Goal: Information Seeking & Learning: Learn about a topic

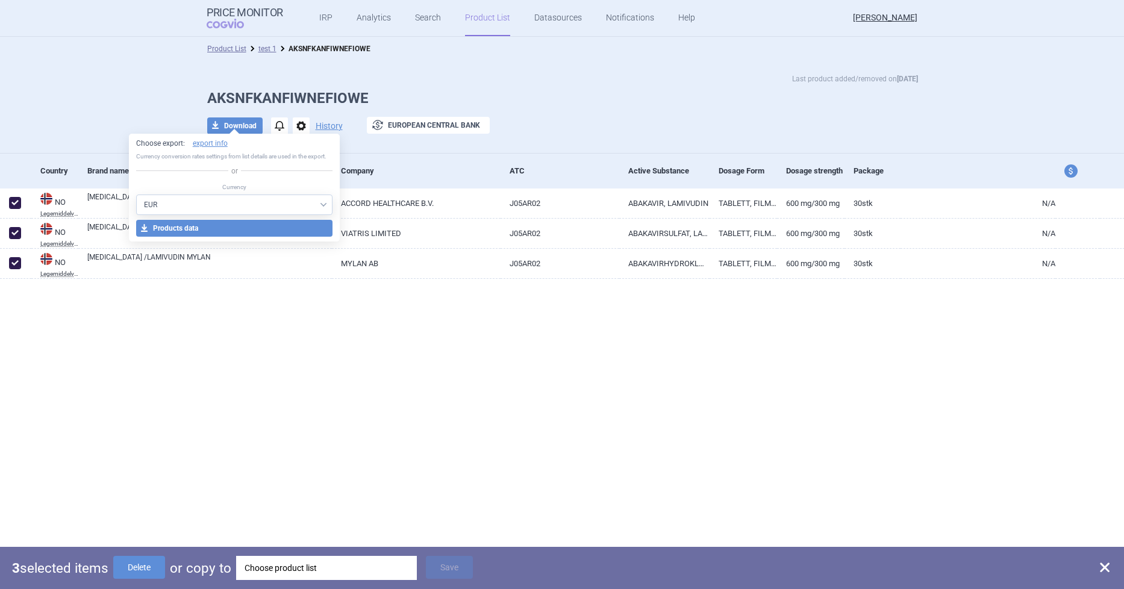
select select "EUR"
click at [466, 70] on div "Last product added/removed on [DATE] AKSNFKANFIWNEFIOWE download Download notif…" at bounding box center [562, 107] width 1125 height 93
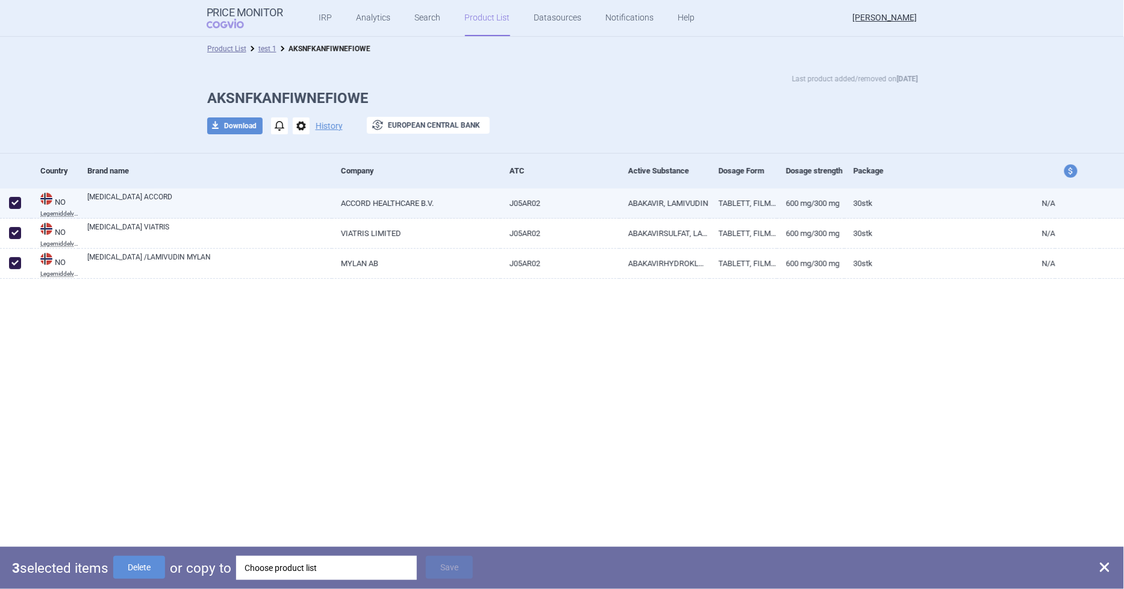
click at [116, 197] on link "[MEDICAL_DATA] ACCORD" at bounding box center [209, 203] width 245 height 22
select select "EUR"
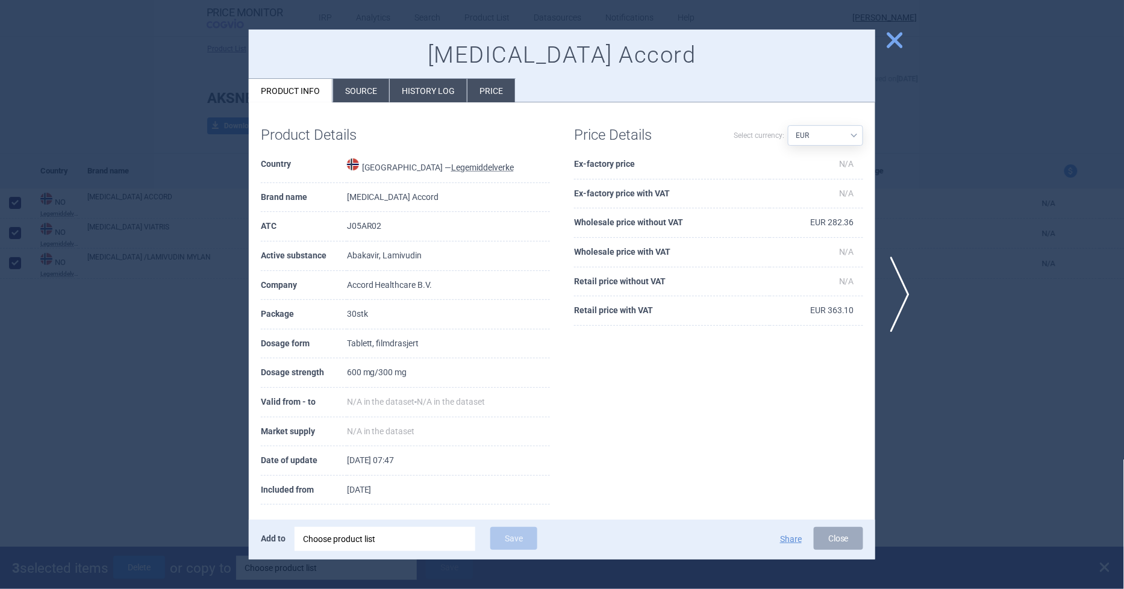
scroll to position [8, 0]
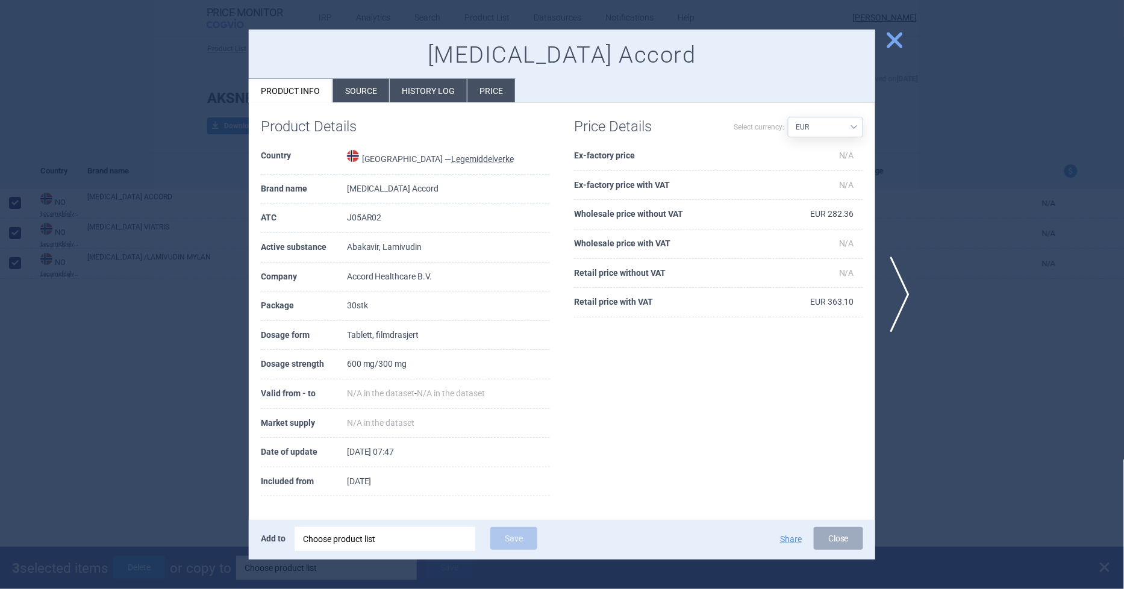
click at [348, 93] on li "Source" at bounding box center [361, 90] width 56 height 23
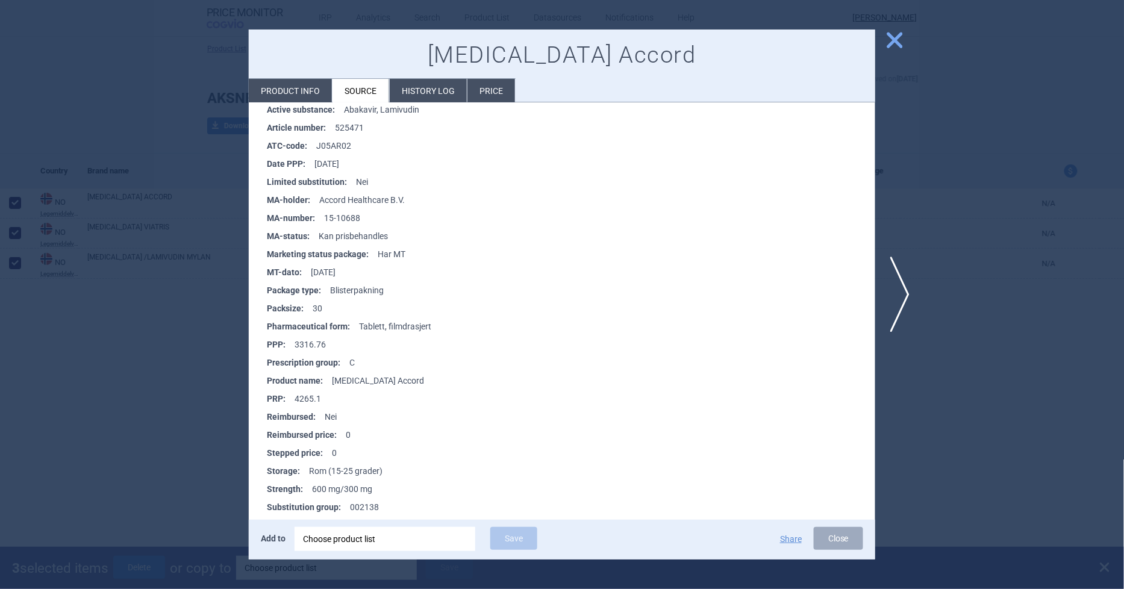
scroll to position [201, 0]
click at [299, 87] on li "Product info" at bounding box center [290, 90] width 83 height 23
select select "EUR"
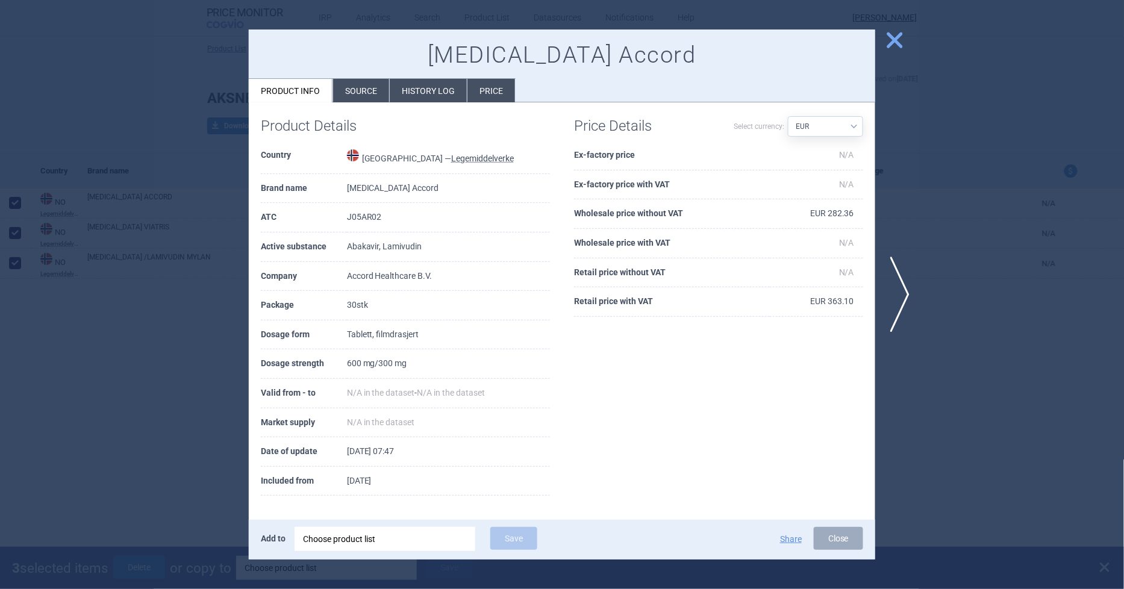
scroll to position [9, 0]
click at [892, 36] on span "close" at bounding box center [894, 40] width 21 height 21
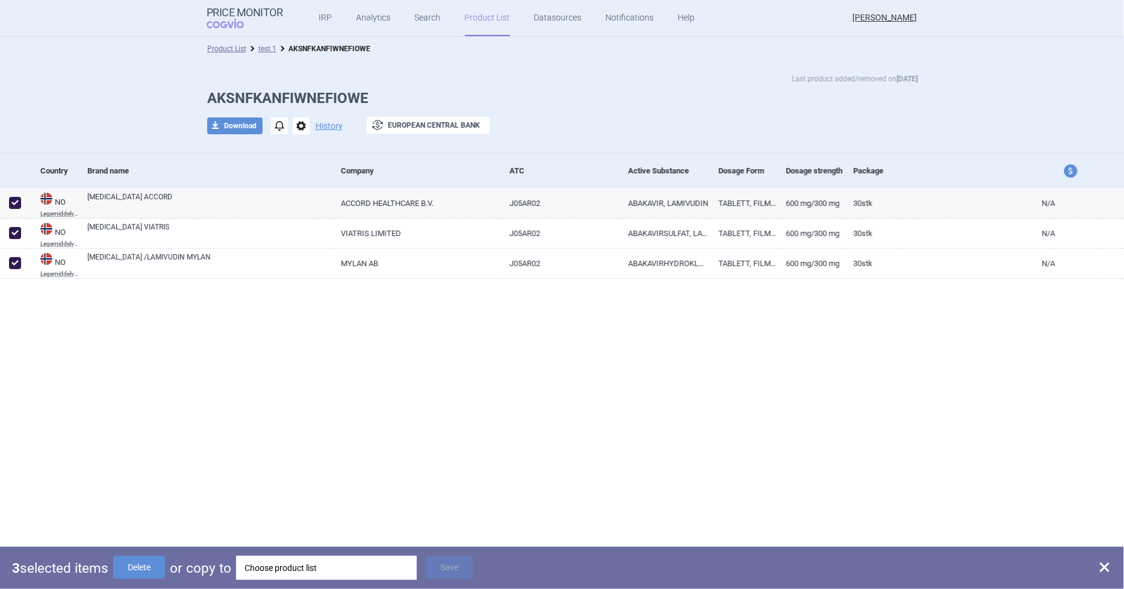
click at [481, 19] on link "Product List" at bounding box center [487, 18] width 45 height 36
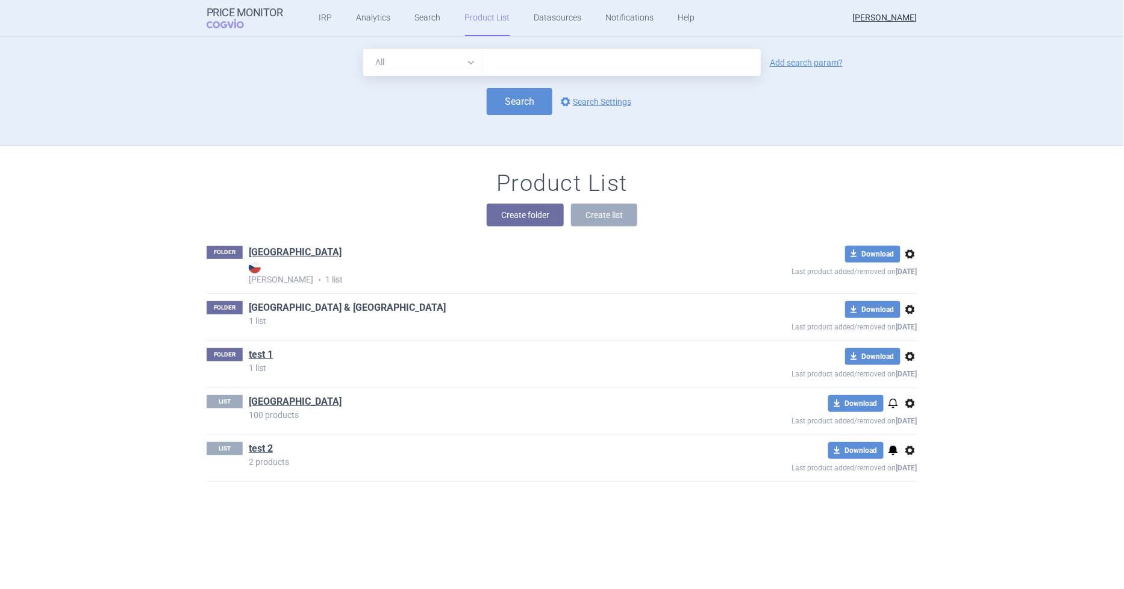
click at [288, 308] on link "[GEOGRAPHIC_DATA] & [GEOGRAPHIC_DATA]" at bounding box center [347, 307] width 197 height 13
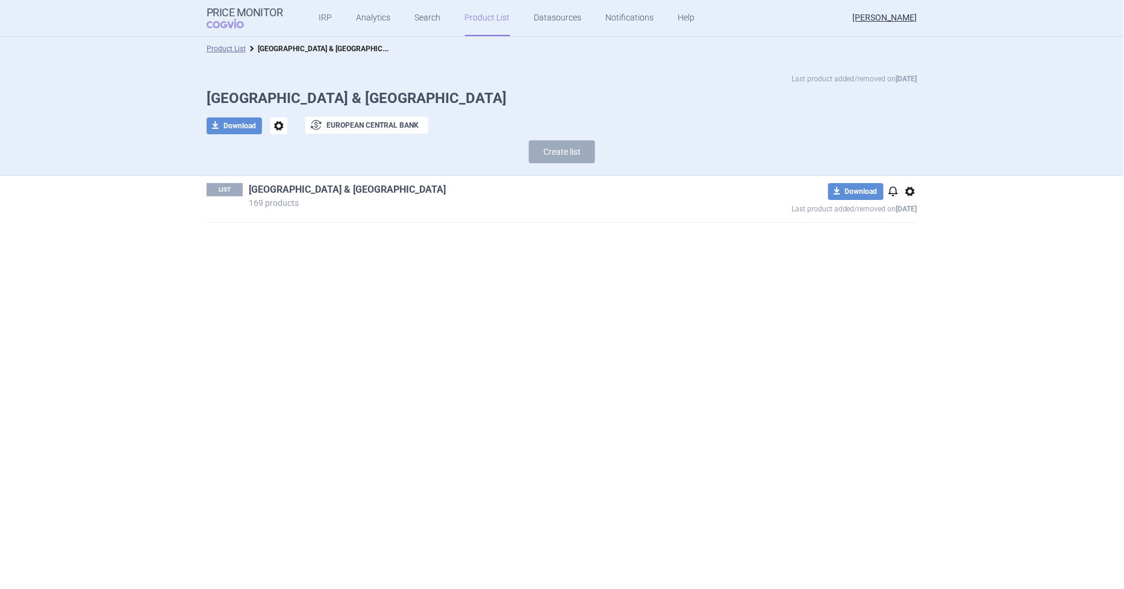
click at [291, 193] on link "[GEOGRAPHIC_DATA] & [GEOGRAPHIC_DATA]" at bounding box center [347, 189] width 197 height 13
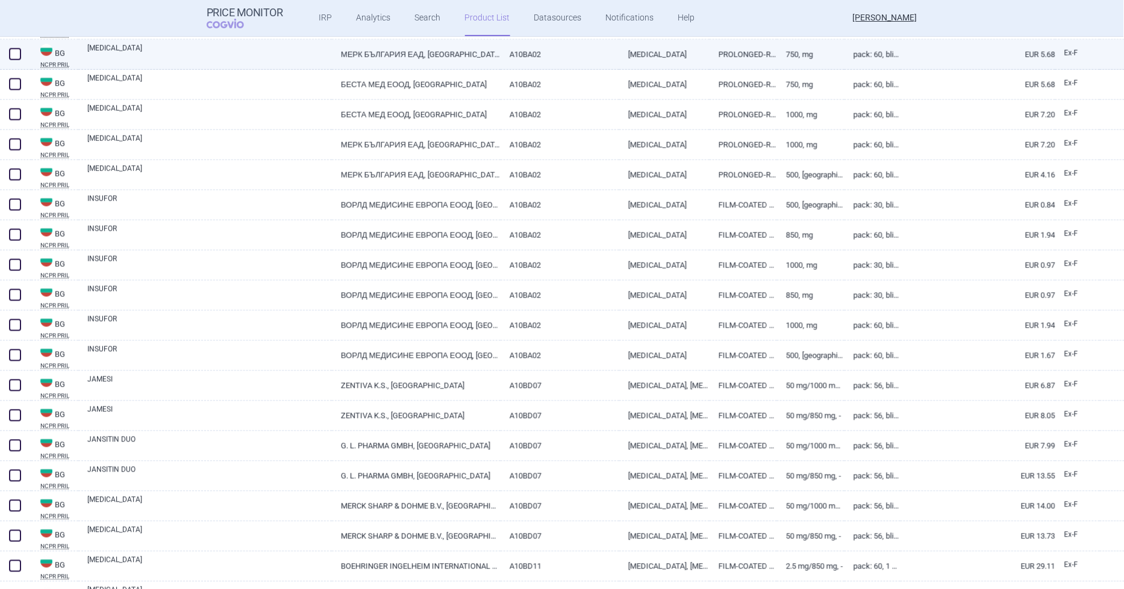
scroll to position [602, 0]
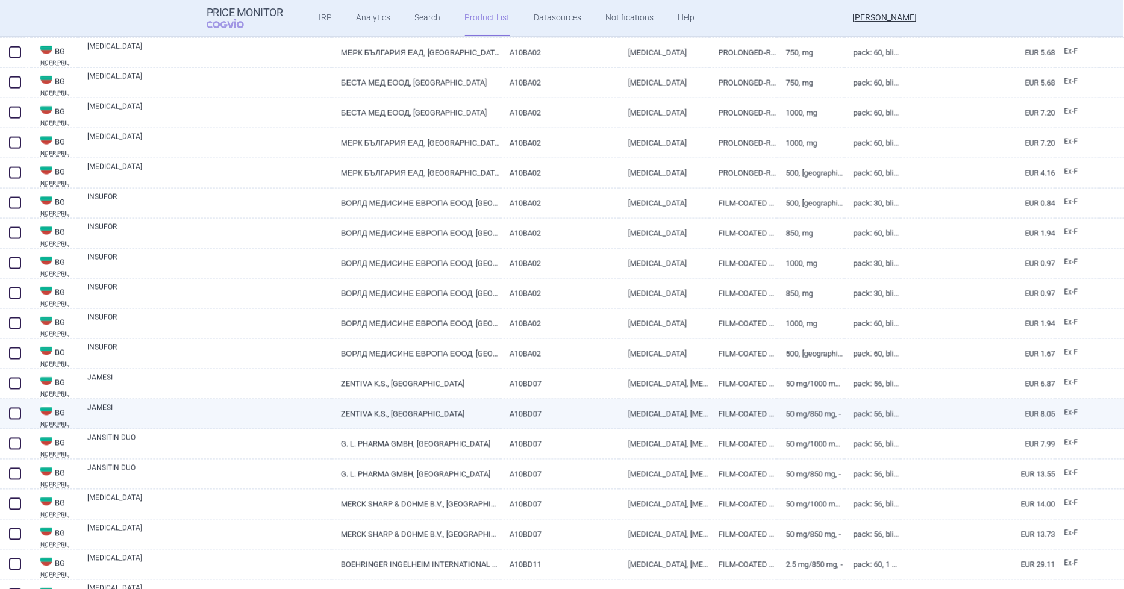
click at [110, 408] on link "JAMESI" at bounding box center [209, 413] width 245 height 22
select select "EUR"
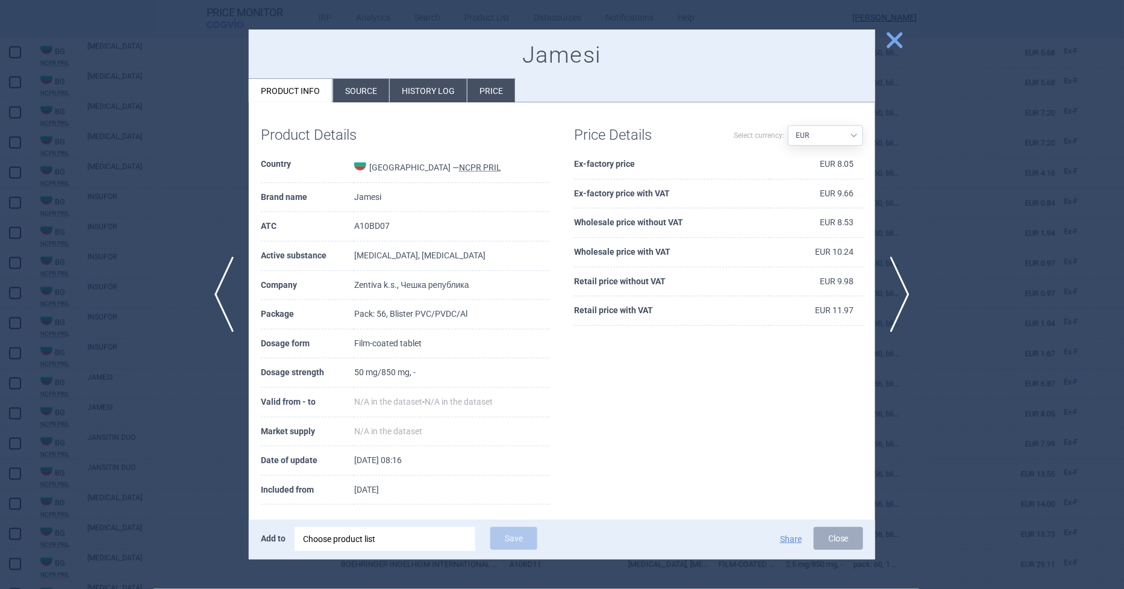
click at [372, 93] on li "Source" at bounding box center [361, 90] width 56 height 23
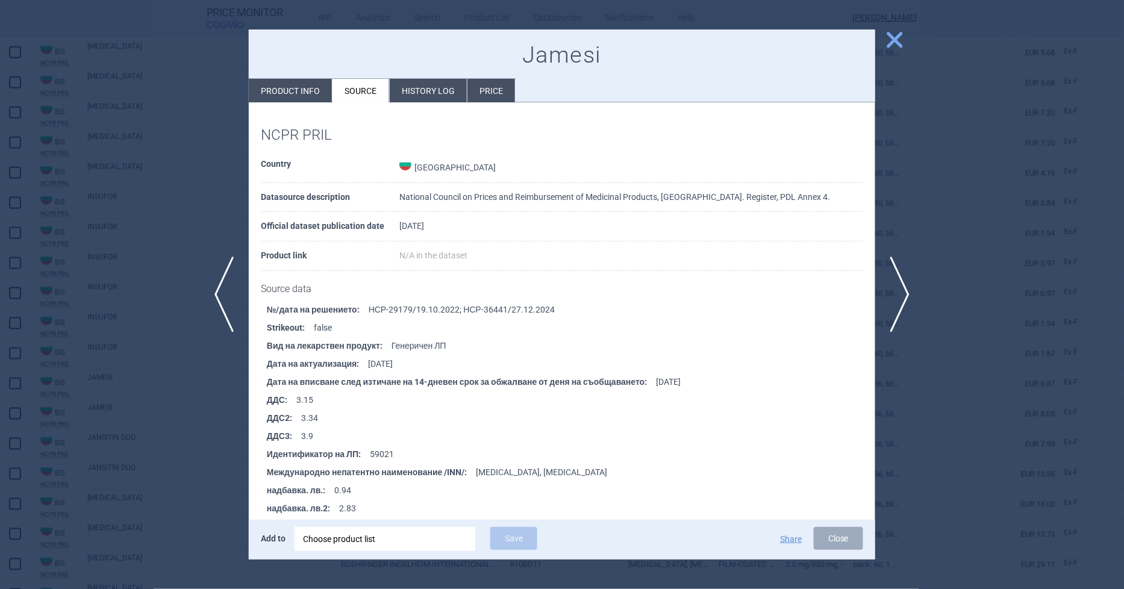
click at [898, 43] on span "close" at bounding box center [894, 40] width 21 height 21
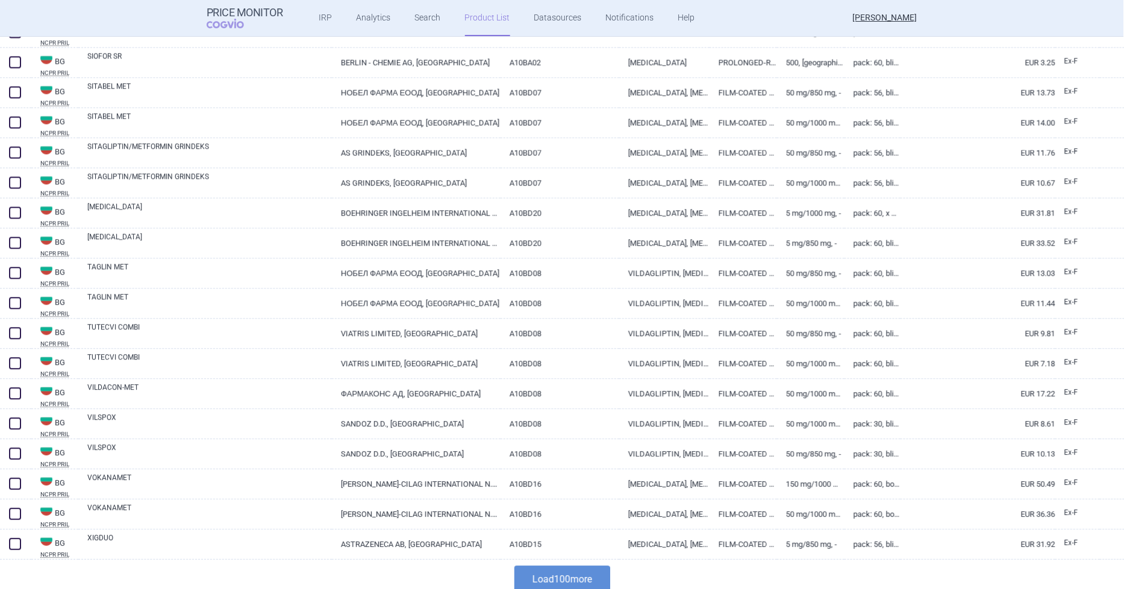
scroll to position [2649, 0]
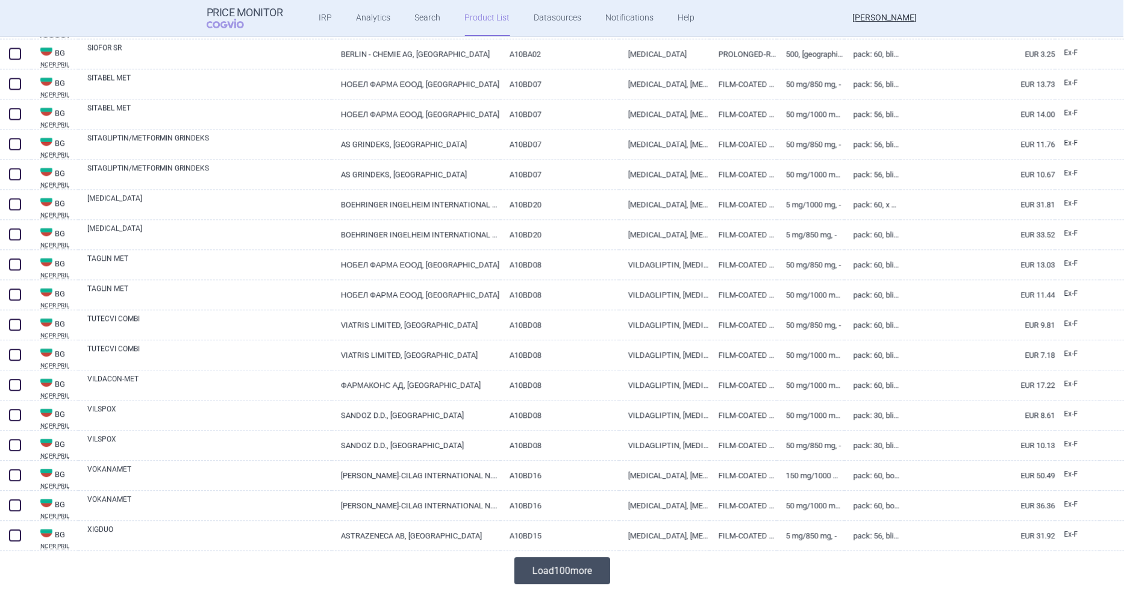
click at [599, 572] on button "Load 100 more" at bounding box center [562, 570] width 96 height 27
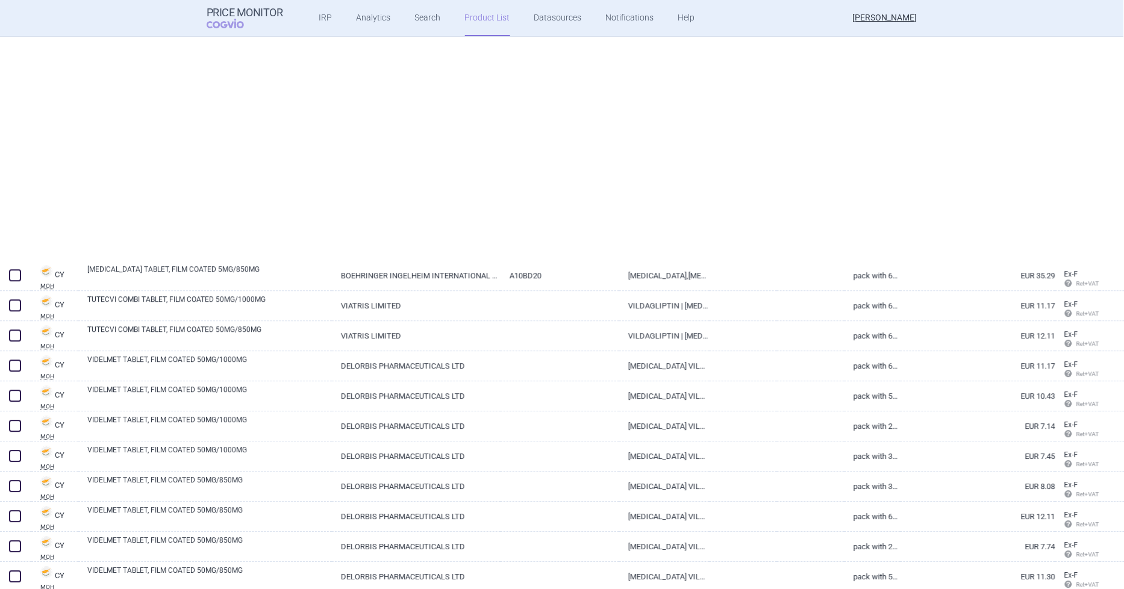
scroll to position [4727, 0]
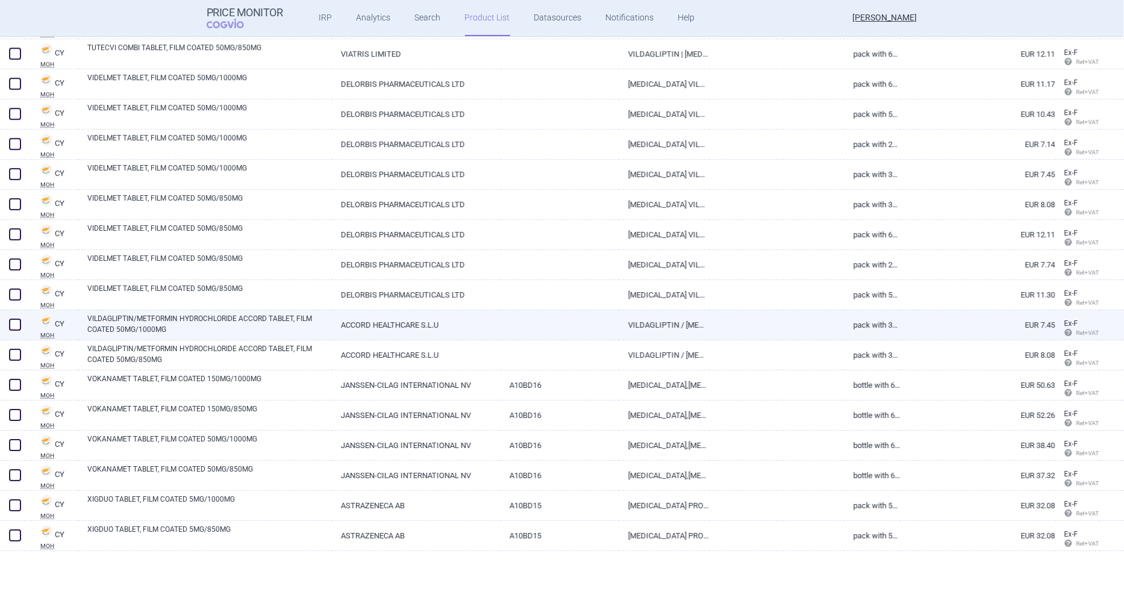
click at [142, 316] on link "VILDAGLIPTIN/METFORMIN HYDROCHLORIDE ACCORD TABLET, FILM COATED 50MG/1000MG" at bounding box center [209, 324] width 245 height 22
select select "EUR"
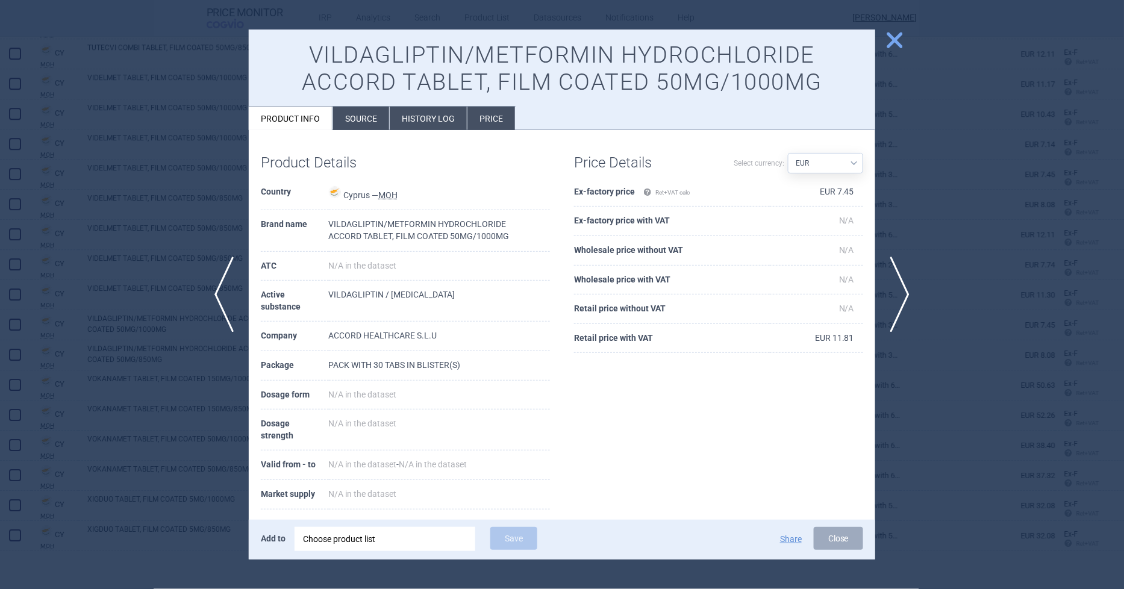
click at [379, 114] on li "Source" at bounding box center [361, 118] width 56 height 23
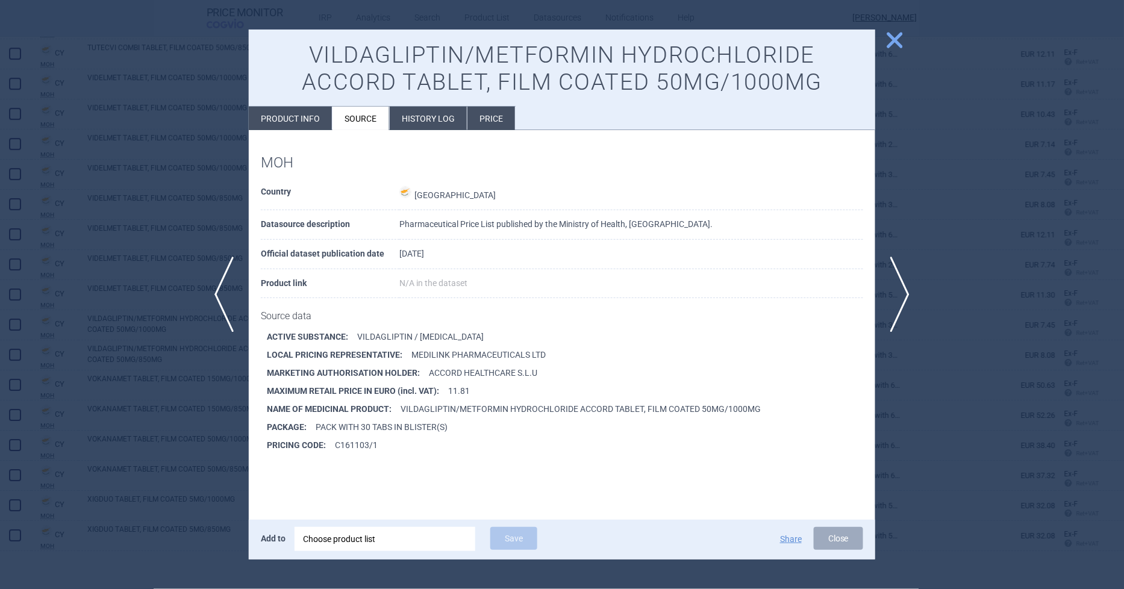
click at [142, 396] on div at bounding box center [562, 294] width 1124 height 589
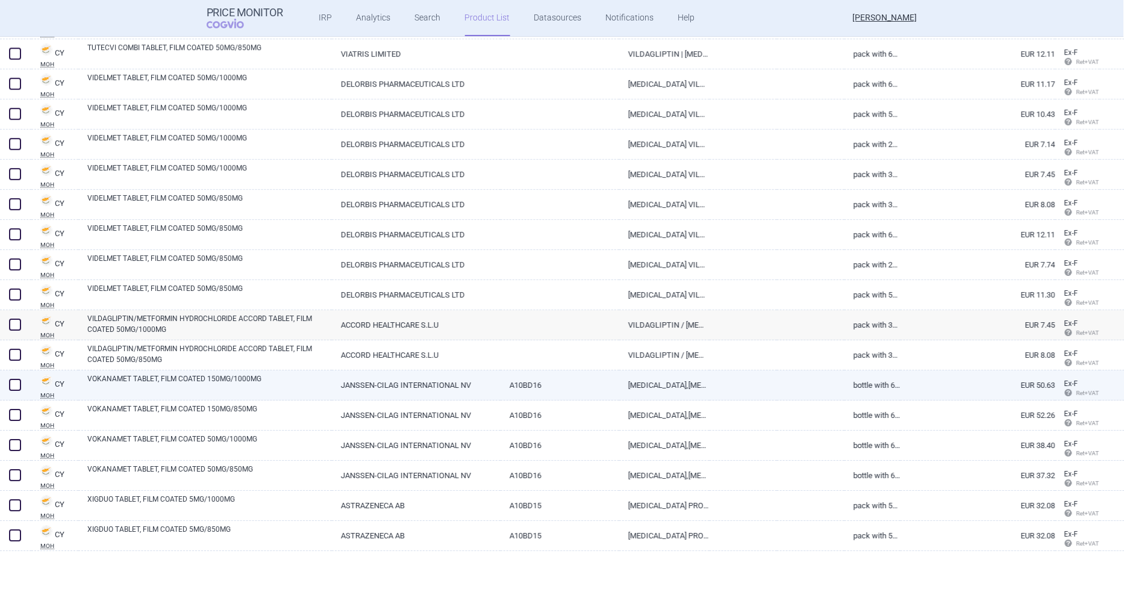
click at [155, 376] on link "VOKANAMET TABLET, FILM COATED 150MG/1000MG" at bounding box center [209, 384] width 245 height 22
select select "EUR"
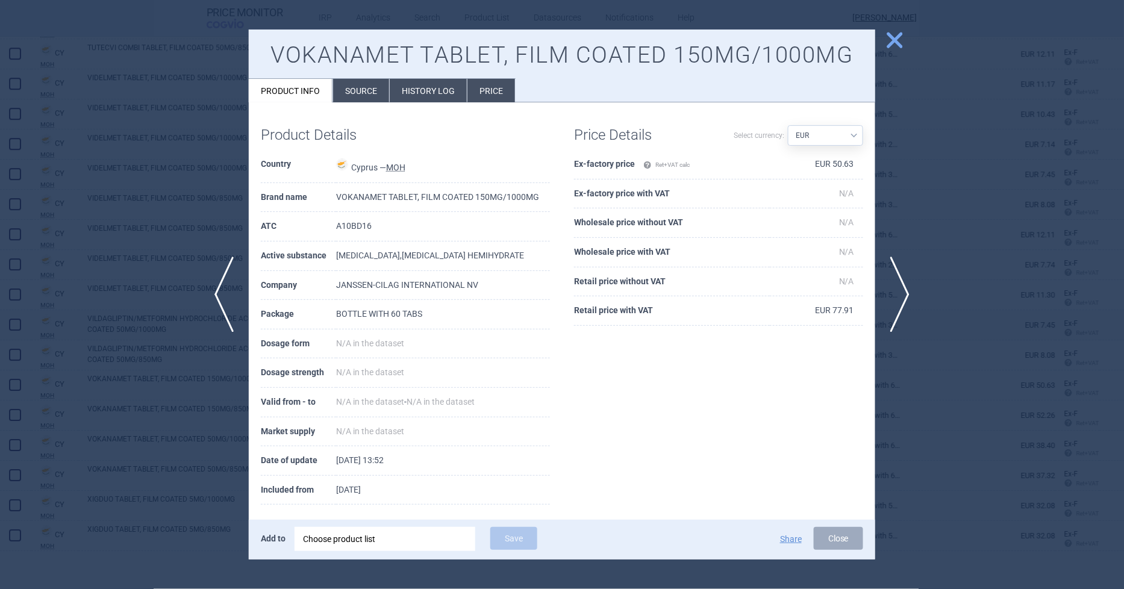
click at [377, 89] on li "Source" at bounding box center [361, 90] width 56 height 23
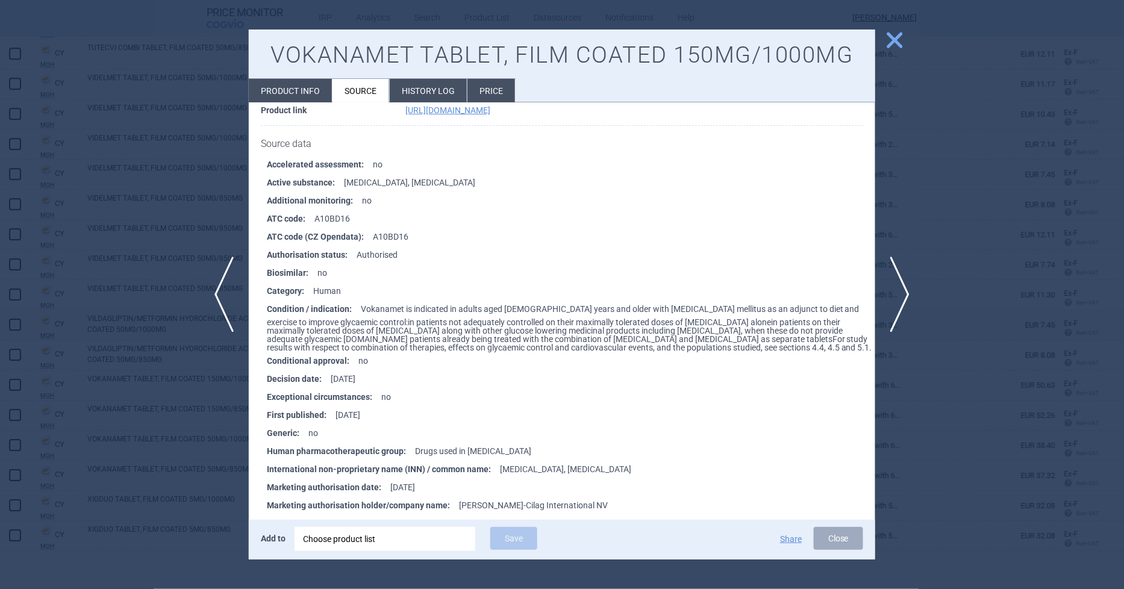
scroll to position [346, 0]
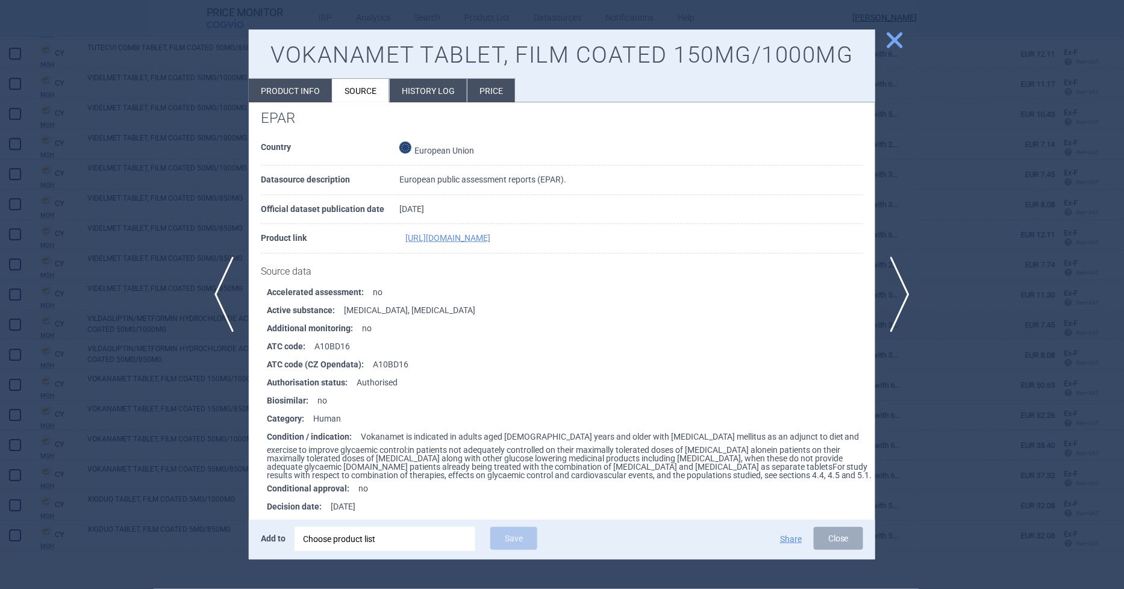
click at [148, 419] on div at bounding box center [562, 294] width 1124 height 589
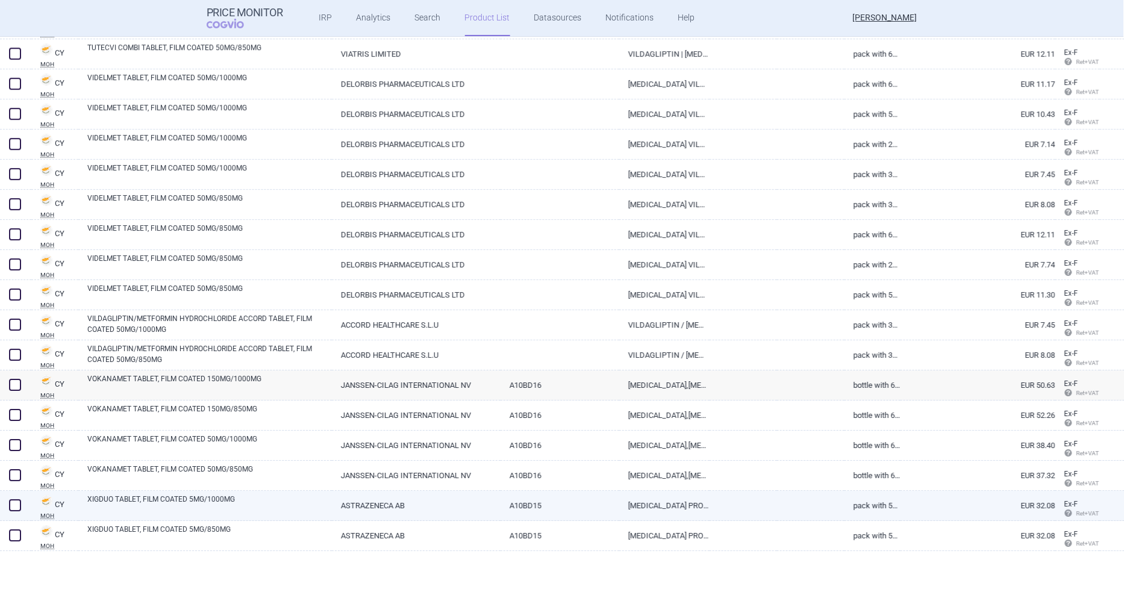
click at [146, 502] on link "XIGDUO TABLET, FILM COATED 5MG/1000MG" at bounding box center [209, 505] width 245 height 22
select select "EUR"
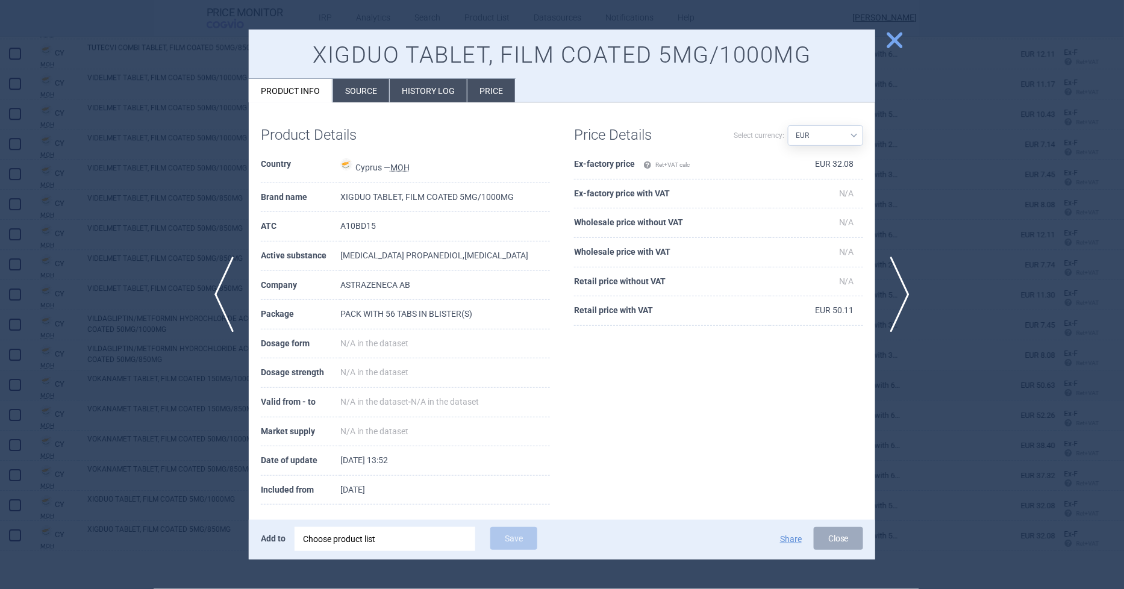
click at [364, 86] on li "Source" at bounding box center [361, 90] width 56 height 23
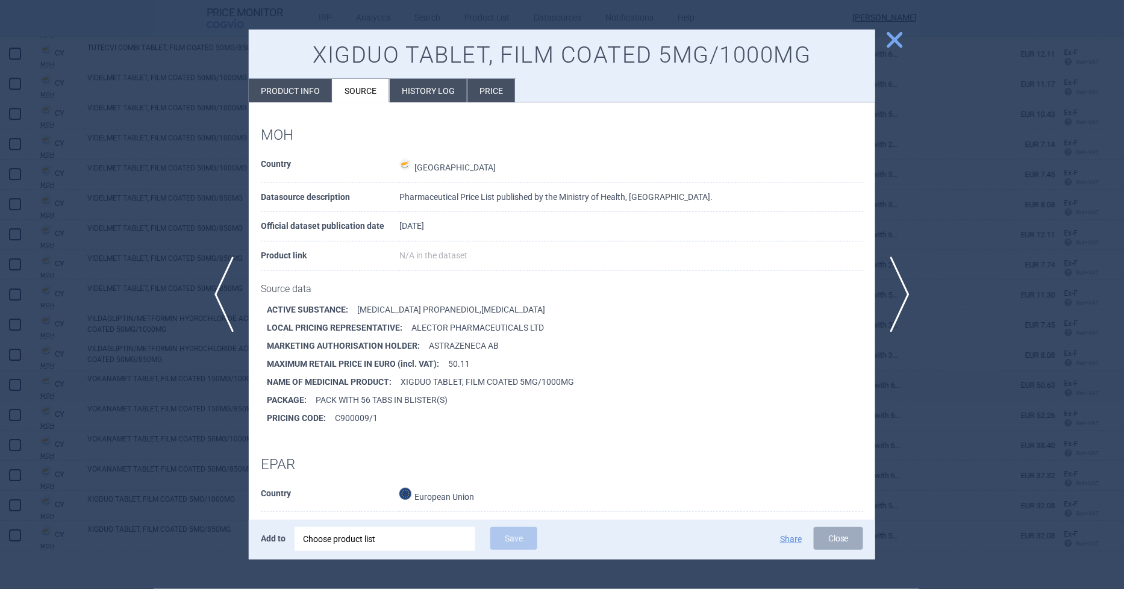
click at [896, 39] on span "close" at bounding box center [894, 40] width 21 height 21
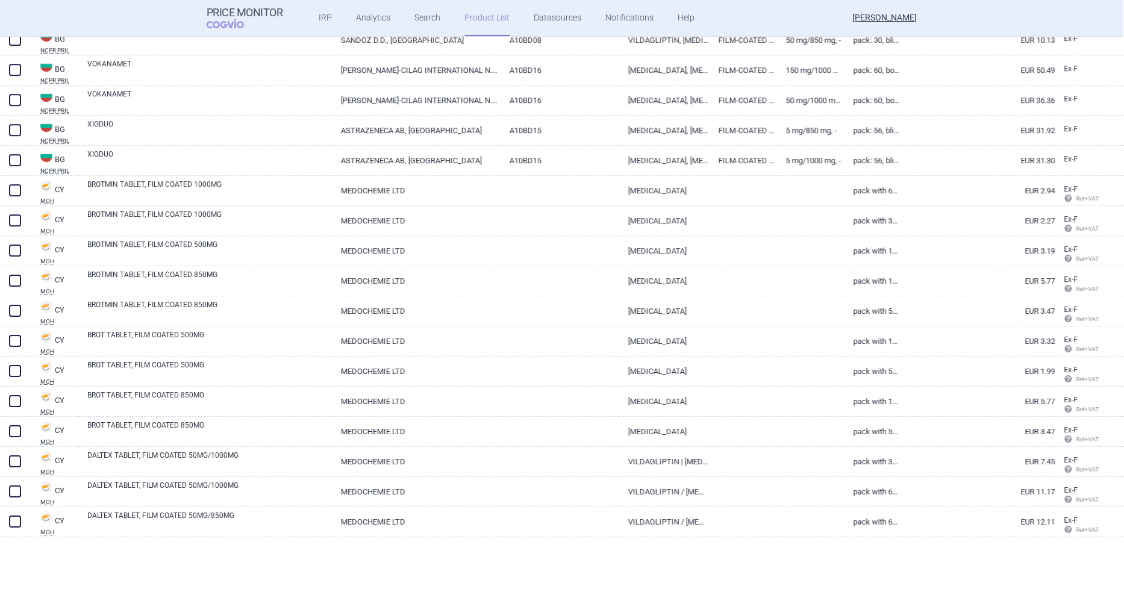
scroll to position [2586, 0]
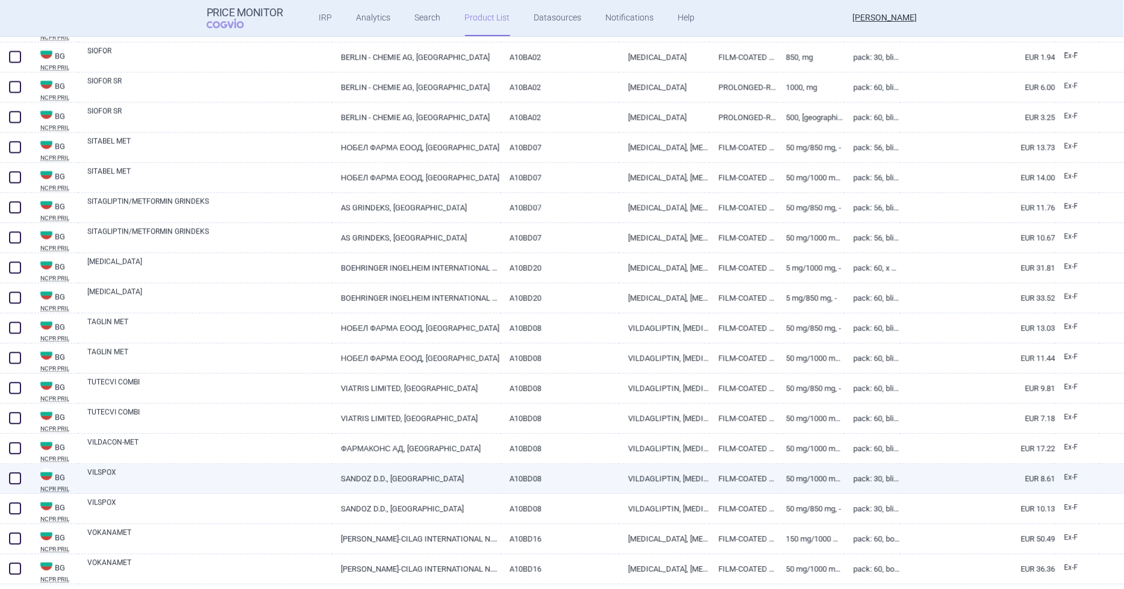
click at [110, 467] on link "VILSPOX" at bounding box center [209, 478] width 245 height 22
select select "EUR"
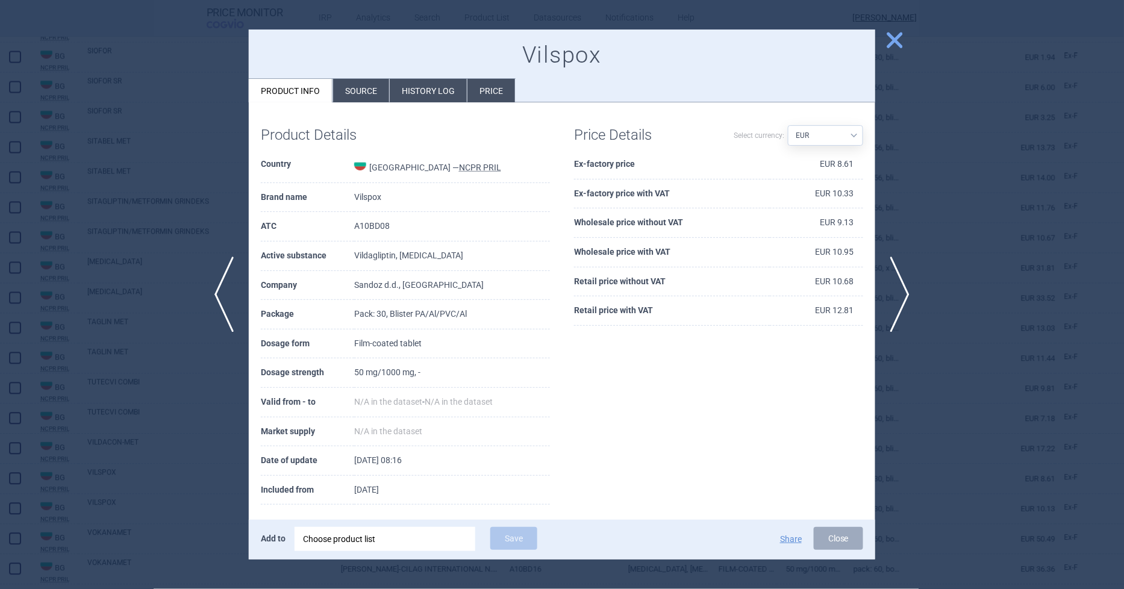
click at [349, 78] on ul "Product info Source History log Price" at bounding box center [382, 90] width 267 height 24
click at [356, 86] on li "Source" at bounding box center [361, 90] width 56 height 23
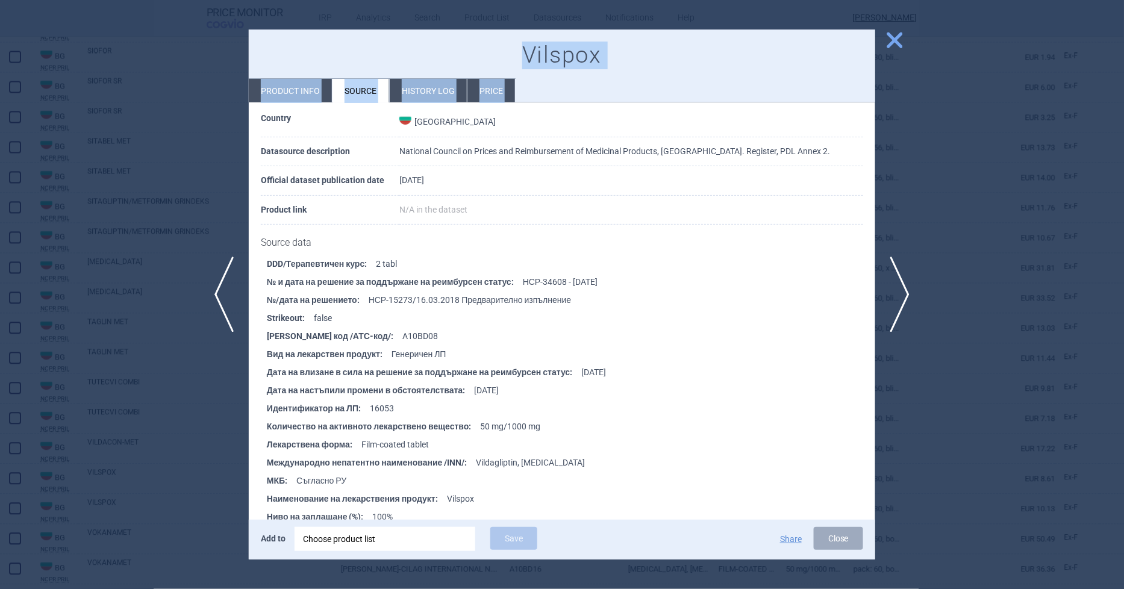
scroll to position [1725, 0]
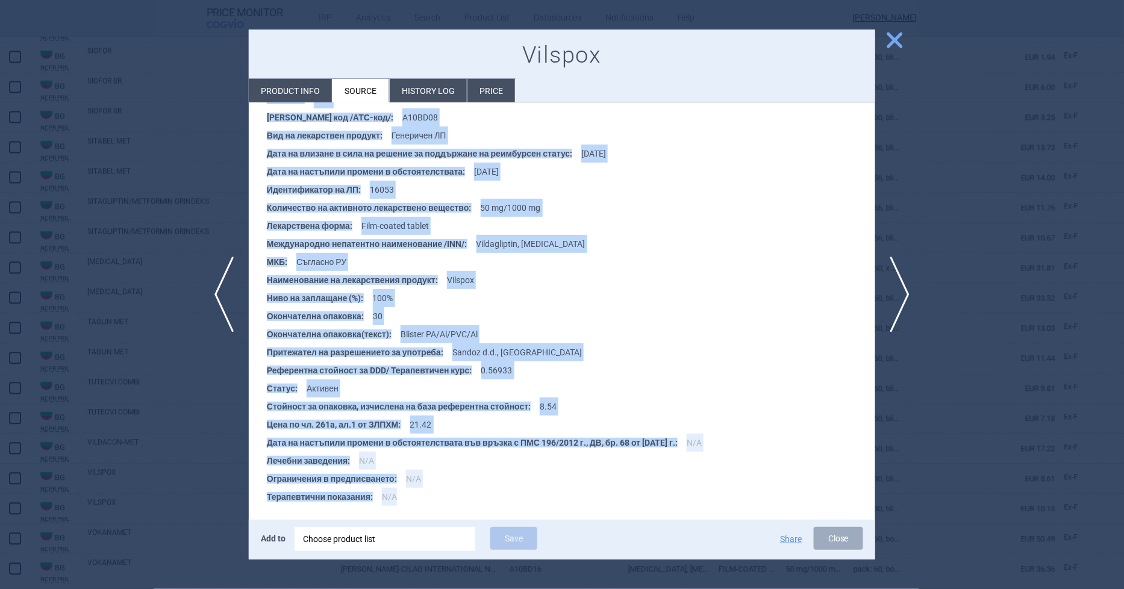
drag, startPoint x: 266, startPoint y: 176, endPoint x: 411, endPoint y: 497, distance: 351.5
copy div "№/lore ip dolorsita : CON-14664/96.60.4497 Adipiscingeli seddoeiusm Temporinc :…"
click at [598, 260] on li "МКБ : Съгласно РУ" at bounding box center [571, 262] width 608 height 18
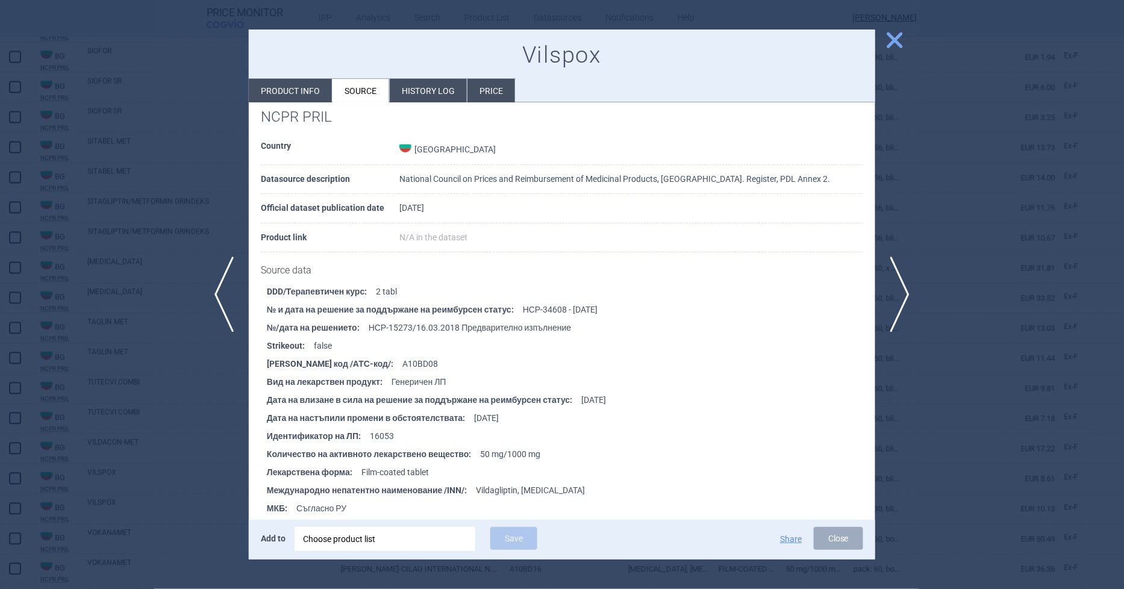
scroll to position [1458, 0]
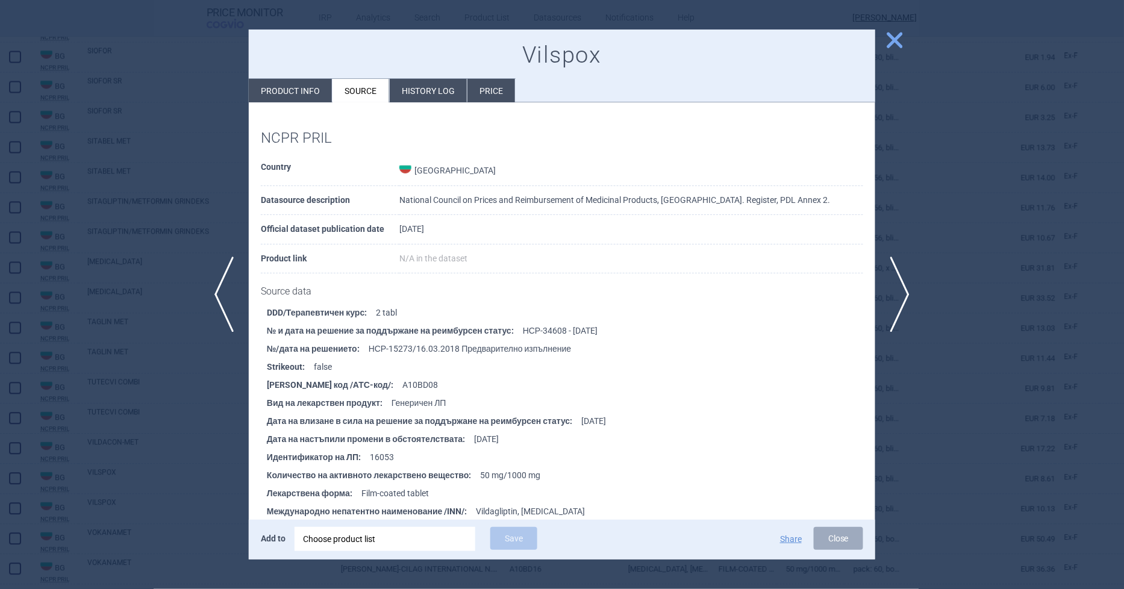
click at [131, 318] on div at bounding box center [562, 294] width 1124 height 589
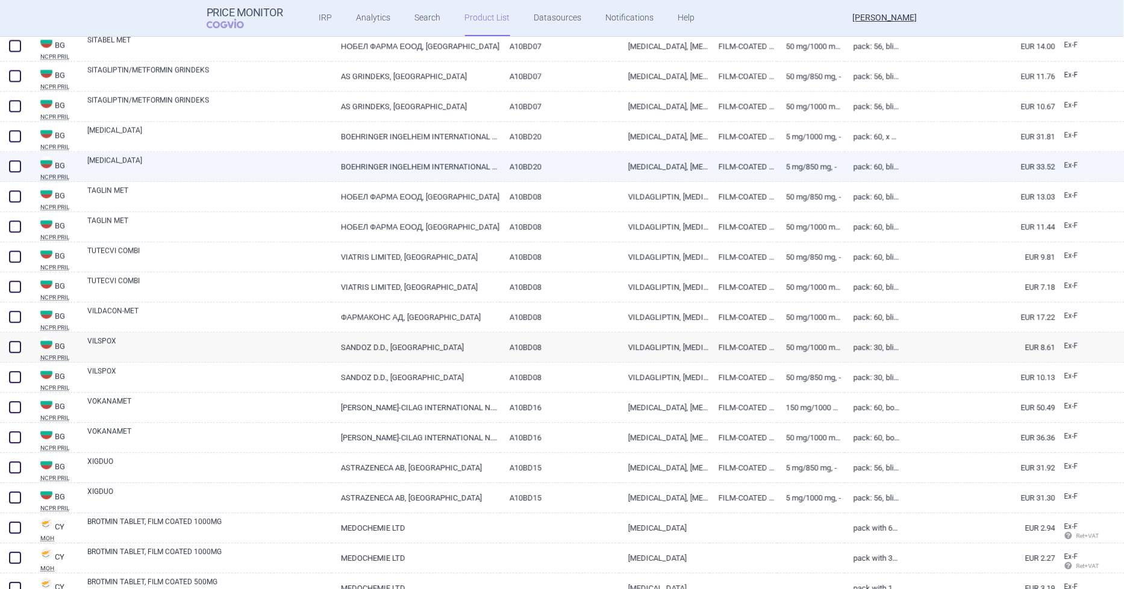
scroll to position [2720, 0]
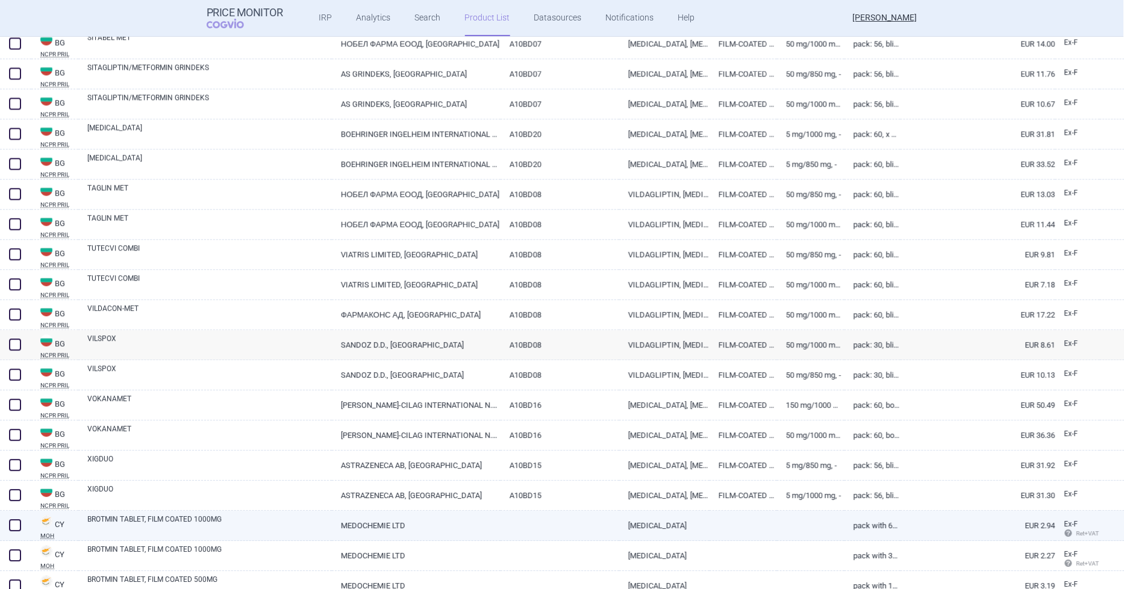
click at [358, 520] on link "MEDOCHEMIE LTD" at bounding box center [416, 526] width 169 height 30
select select "EUR"
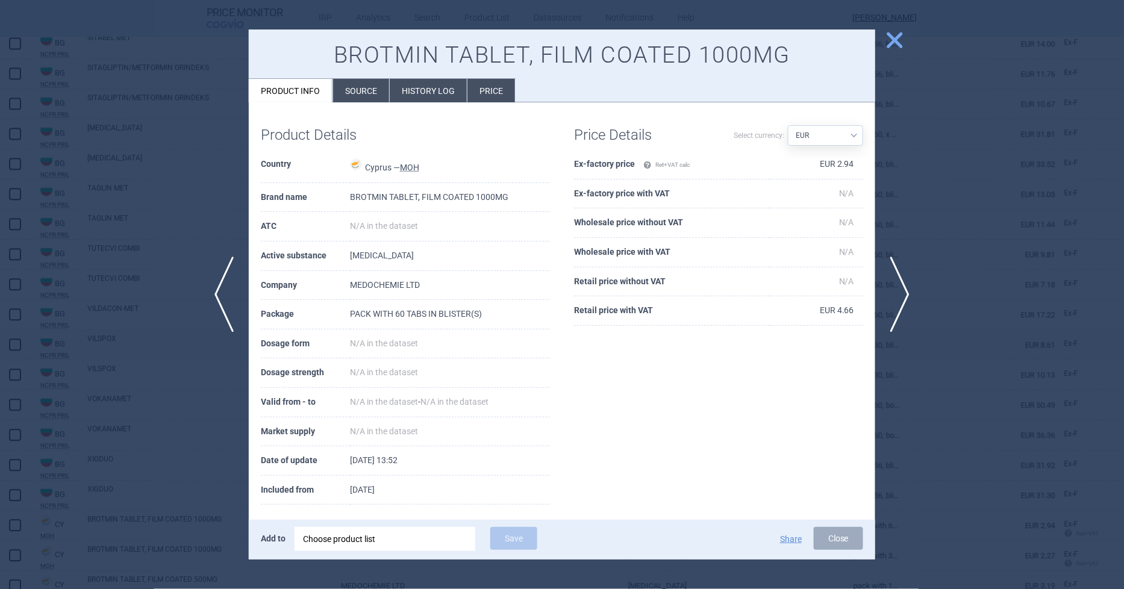
scroll to position [8, 0]
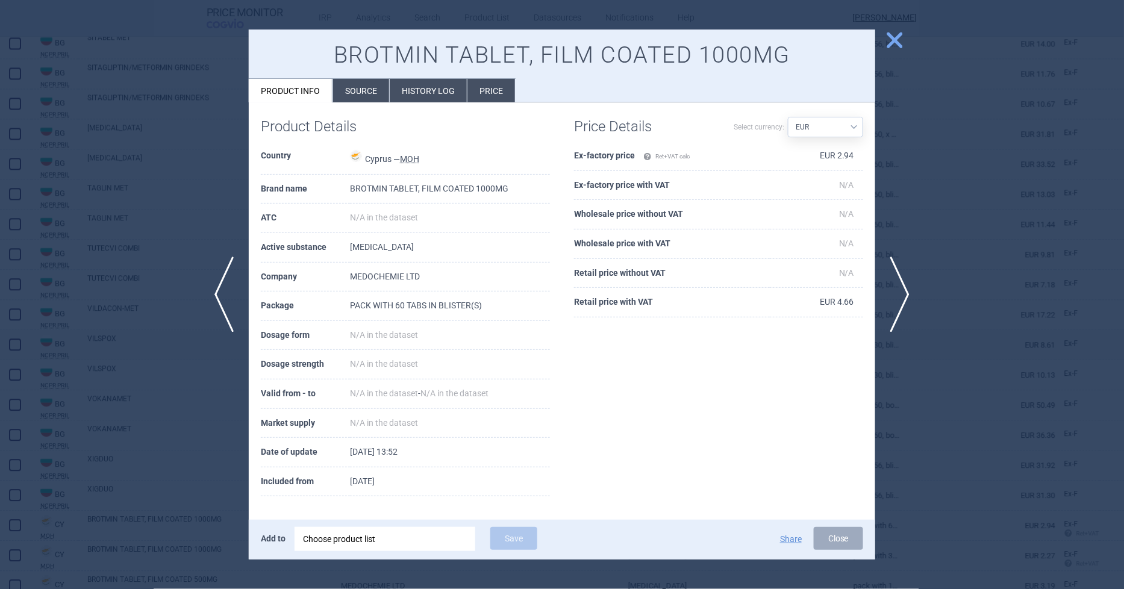
click at [358, 95] on li "Source" at bounding box center [361, 90] width 56 height 23
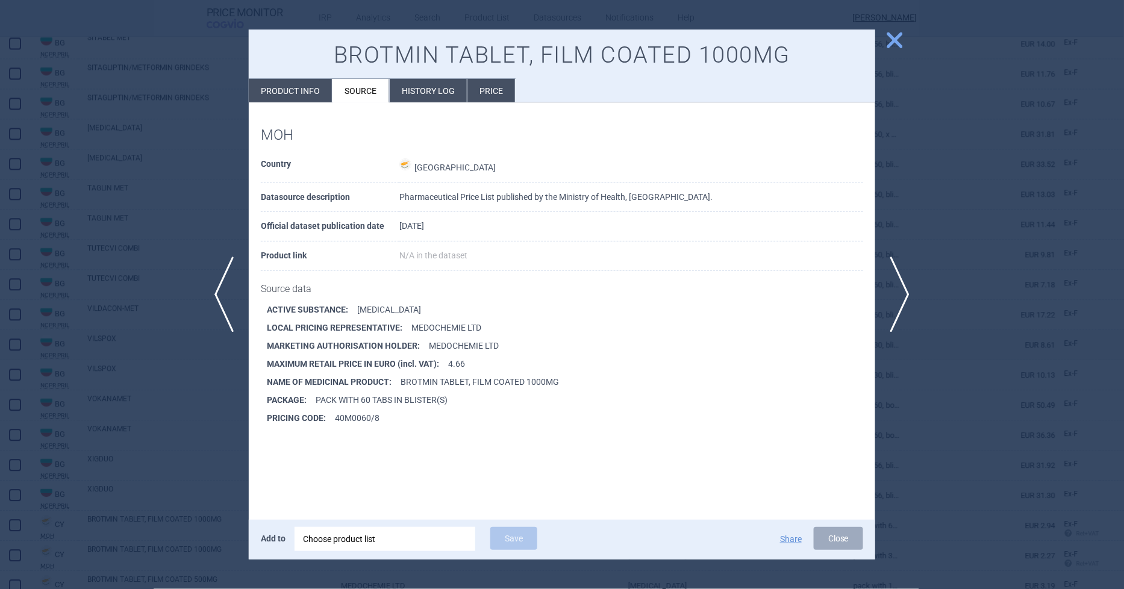
click at [410, 84] on li "History log" at bounding box center [428, 90] width 77 height 23
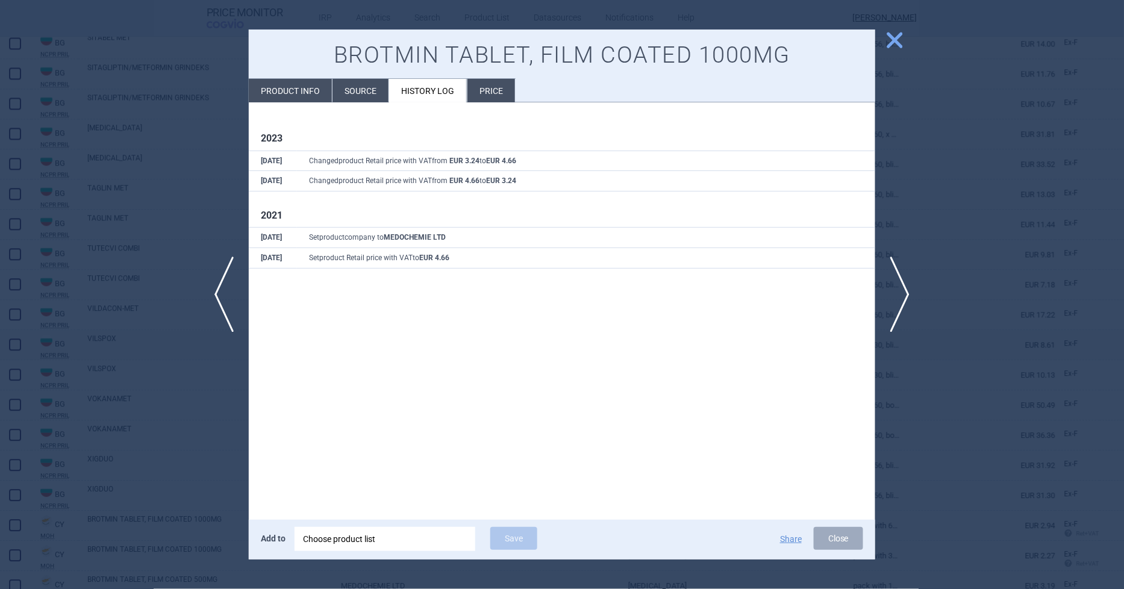
click at [485, 87] on li "Price" at bounding box center [491, 90] width 48 height 23
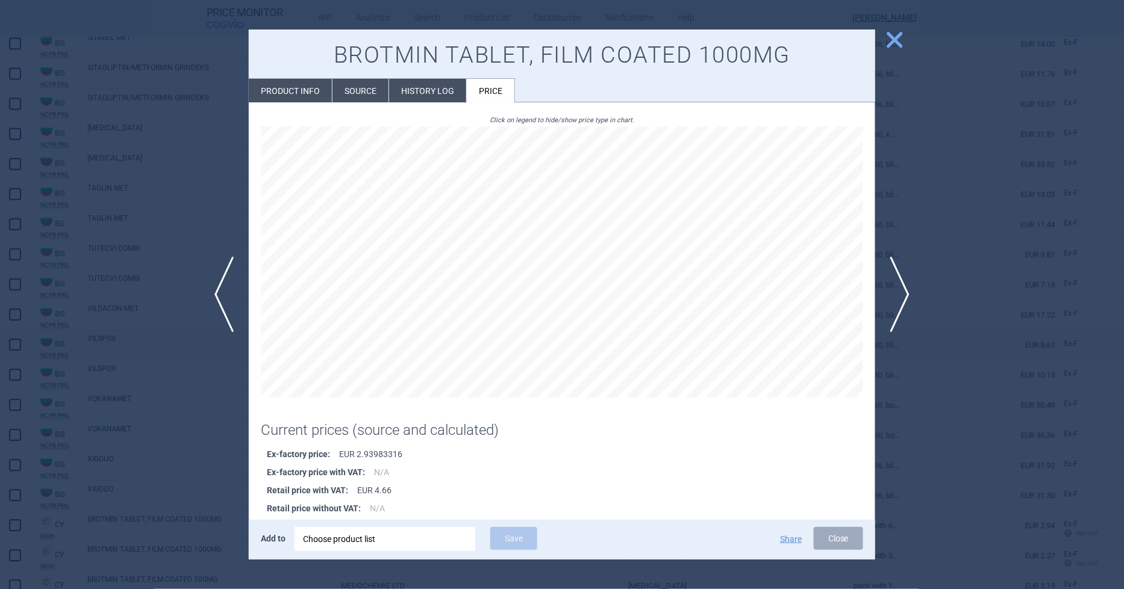
click at [888, 41] on span "close" at bounding box center [894, 40] width 21 height 21
